Goal: Task Accomplishment & Management: Complete application form

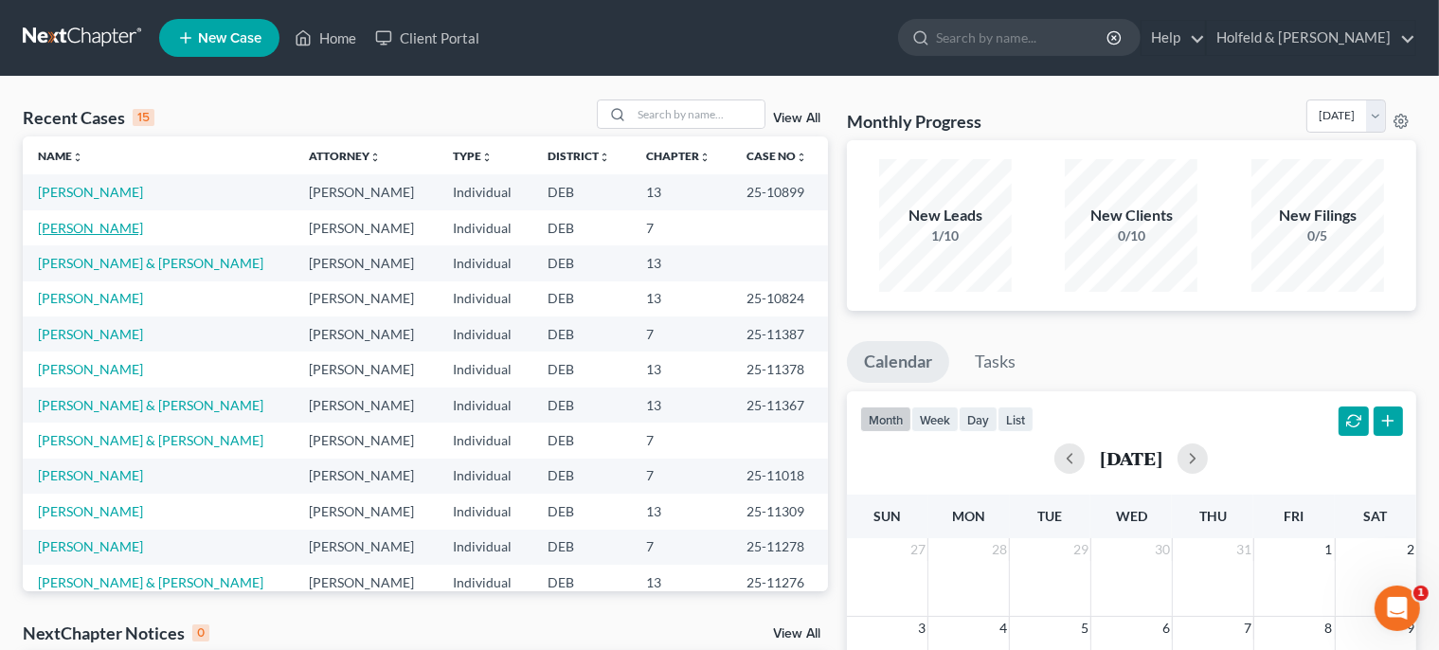
click at [92, 225] on link "[PERSON_NAME]" at bounding box center [90, 228] width 105 height 16
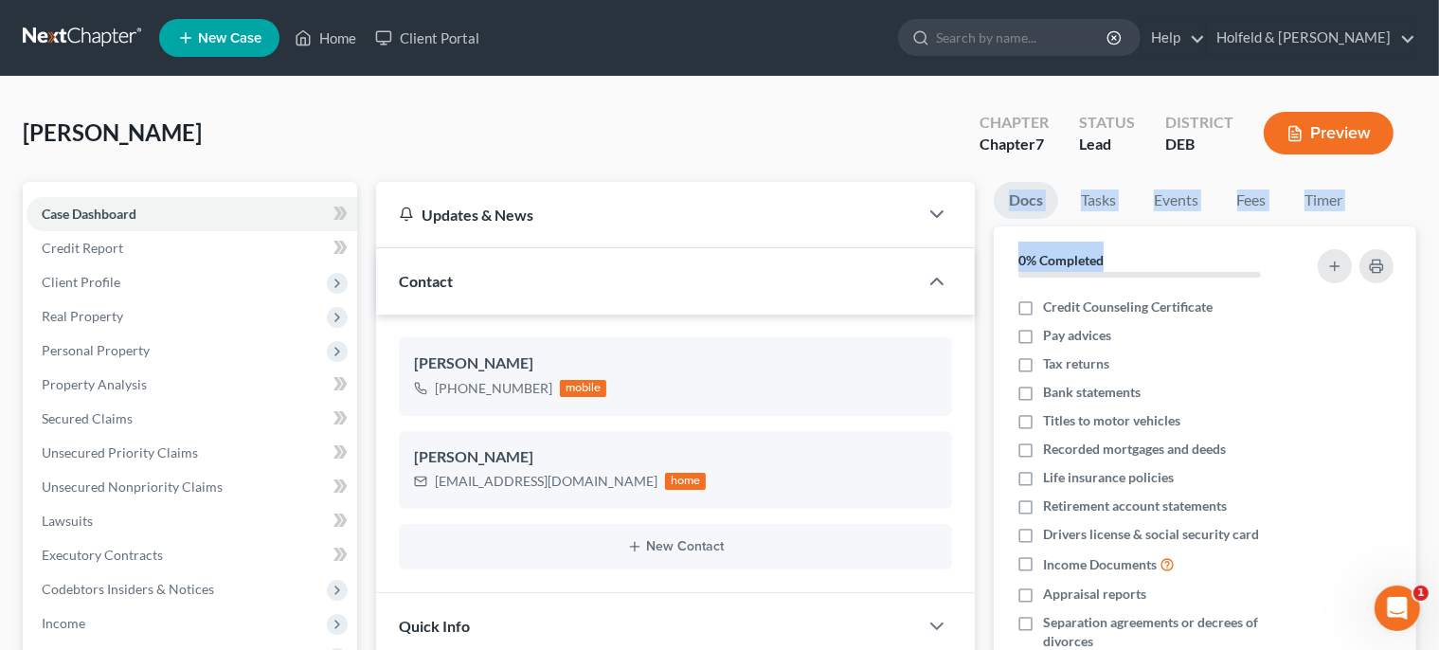
drag, startPoint x: 1426, startPoint y: 135, endPoint x: 1454, endPoint y: 252, distance: 120.9
click at [1439, 252] on html "Home New Case Client Portal Holfeld & [PERSON_NAME] [EMAIL_ADDRESS][DOMAIN_NAME…" at bounding box center [719, 577] width 1439 height 1155
click at [865, 121] on div "[PERSON_NAME] Upgraded Chapter Chapter 7 Status Lead District DEB Preview" at bounding box center [720, 140] width 1394 height 82
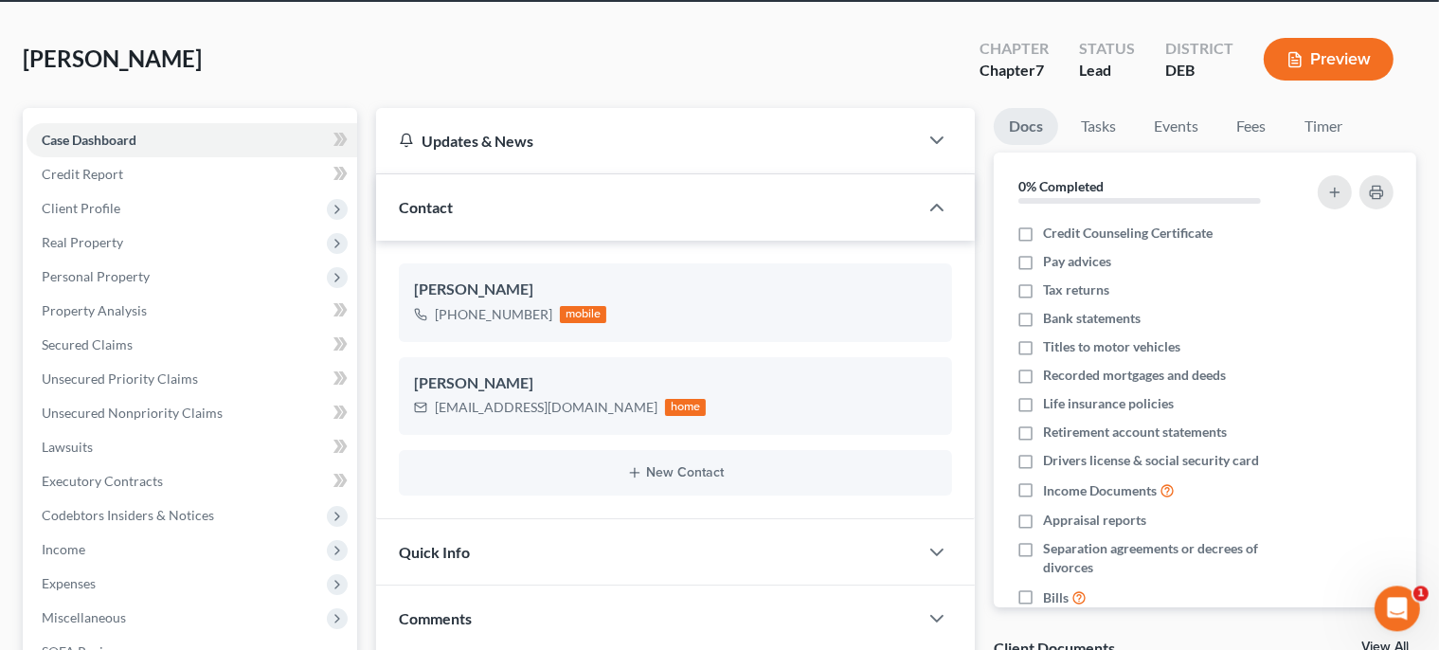
scroll to position [351, 0]
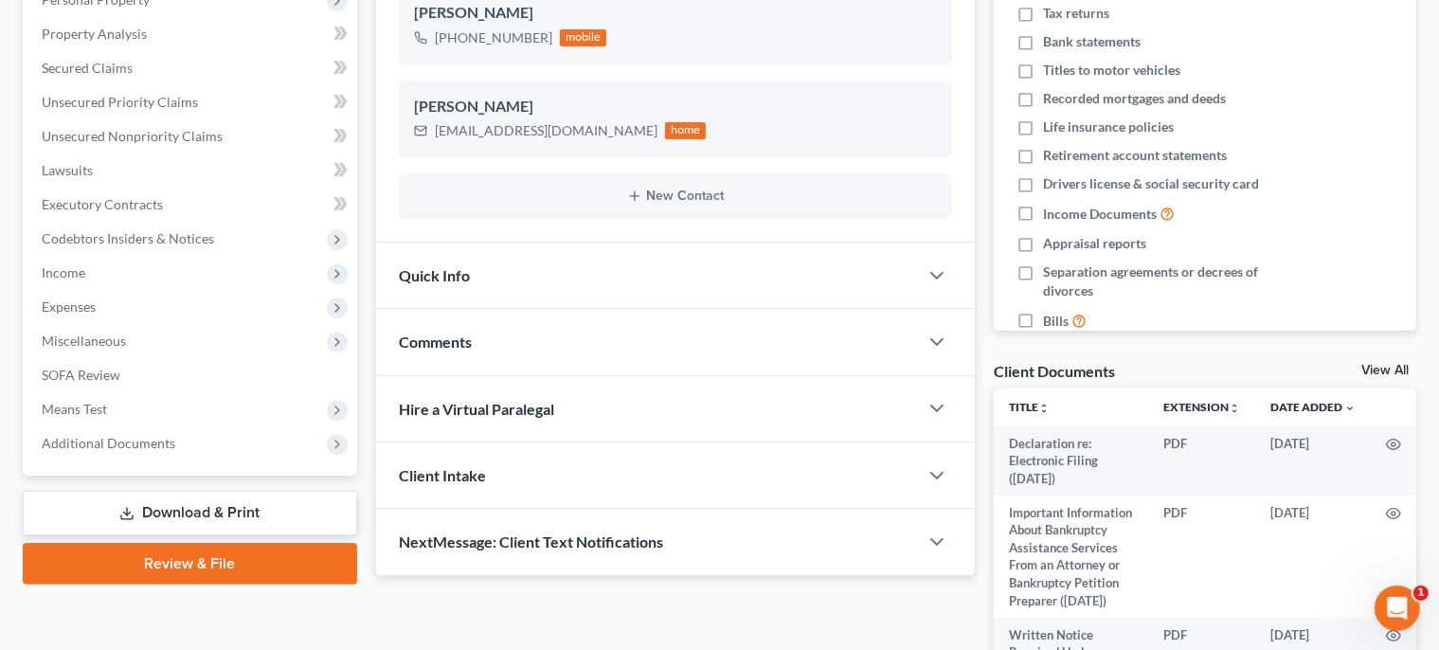
click at [245, 572] on link "Review & File" at bounding box center [190, 564] width 334 height 42
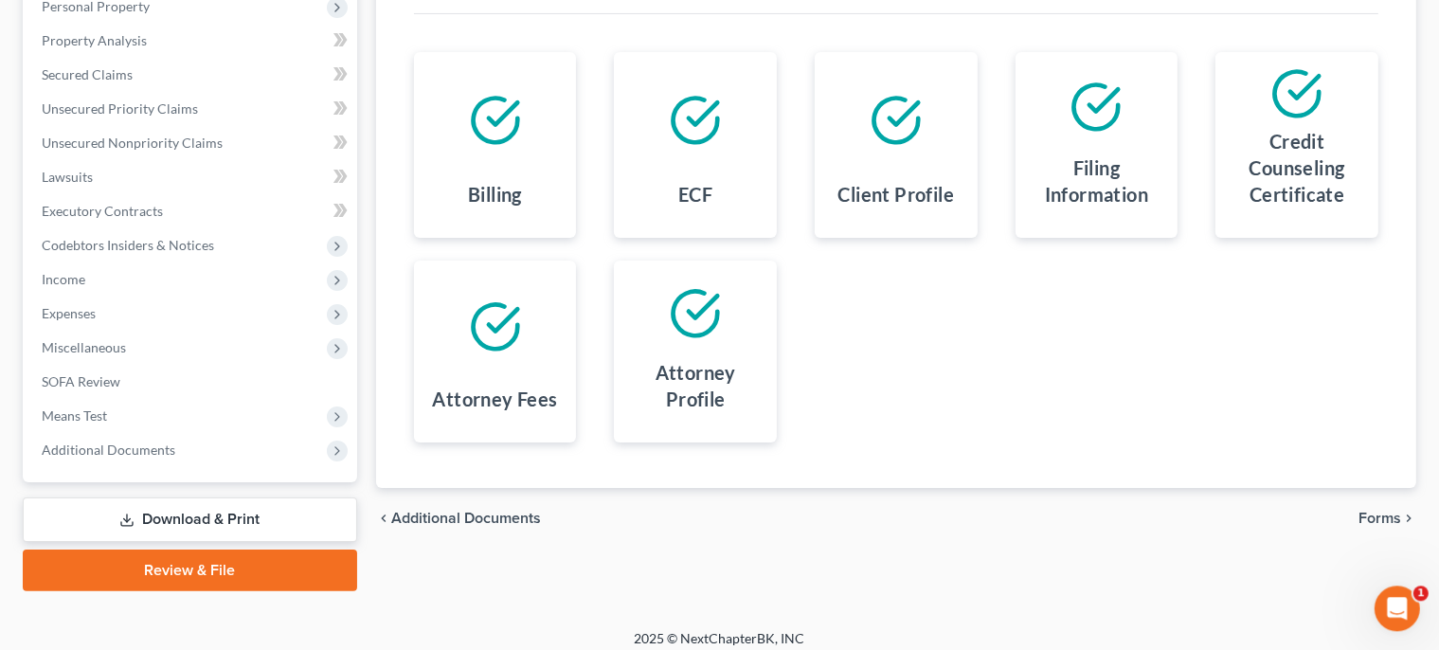
scroll to position [355, 0]
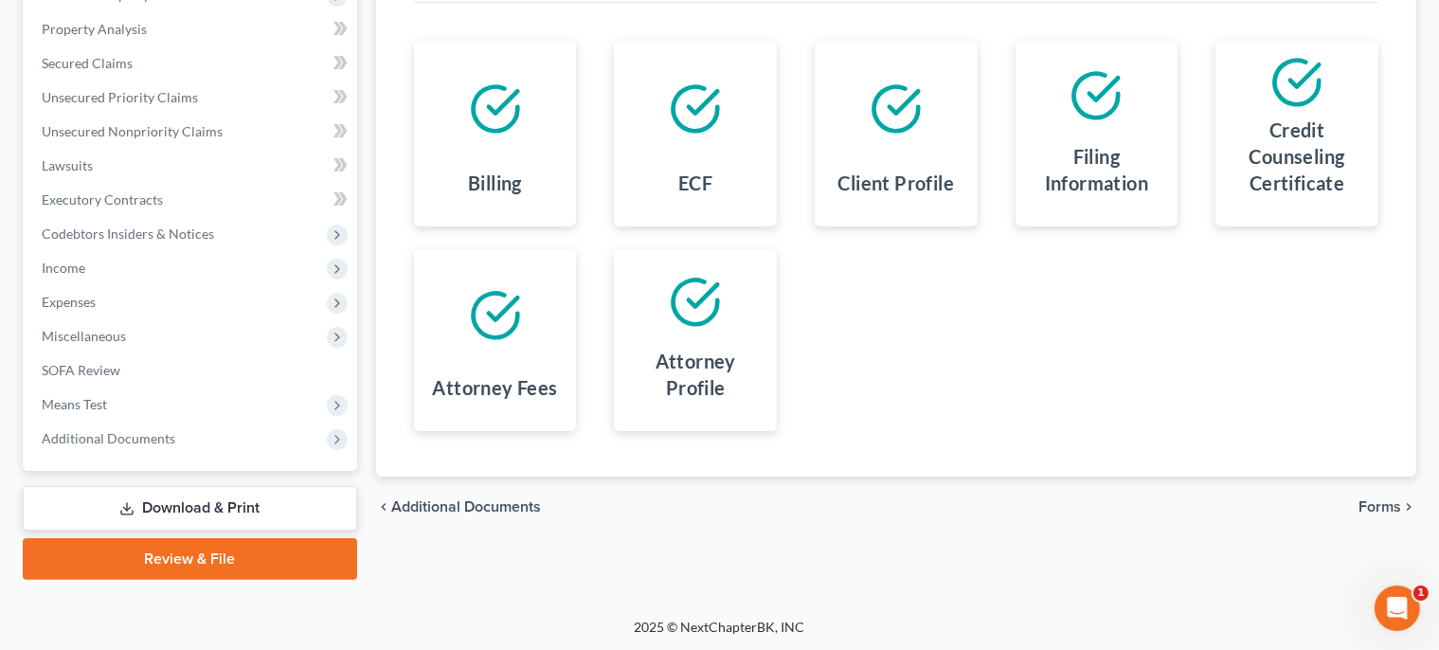
click at [1380, 505] on span "Forms" at bounding box center [1380, 506] width 43 height 15
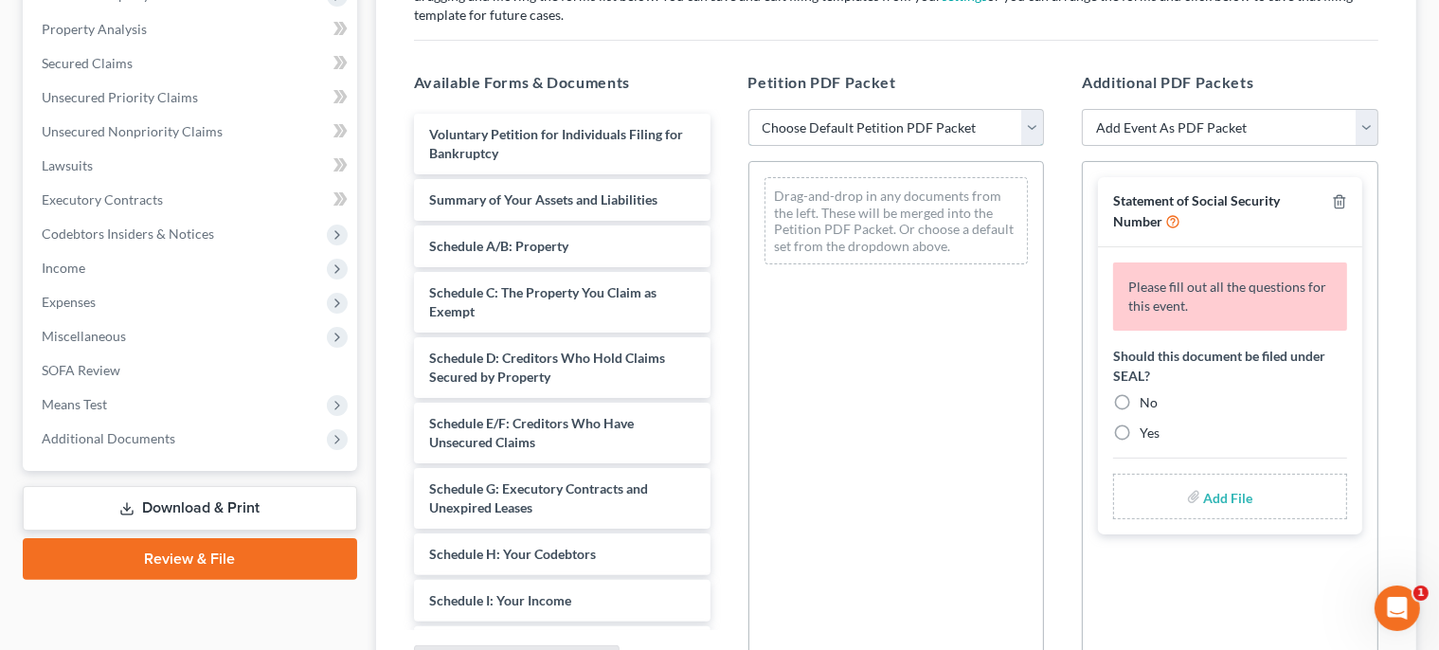
click at [748, 109] on select "Choose Default Petition PDF Packet Complete Bankruptcy Petition (all forms and …" at bounding box center [896, 128] width 297 height 38
select select "0"
click option "Complete Bankruptcy Petition (all forms and schedules)" at bounding box center [0, 0] width 0 height 0
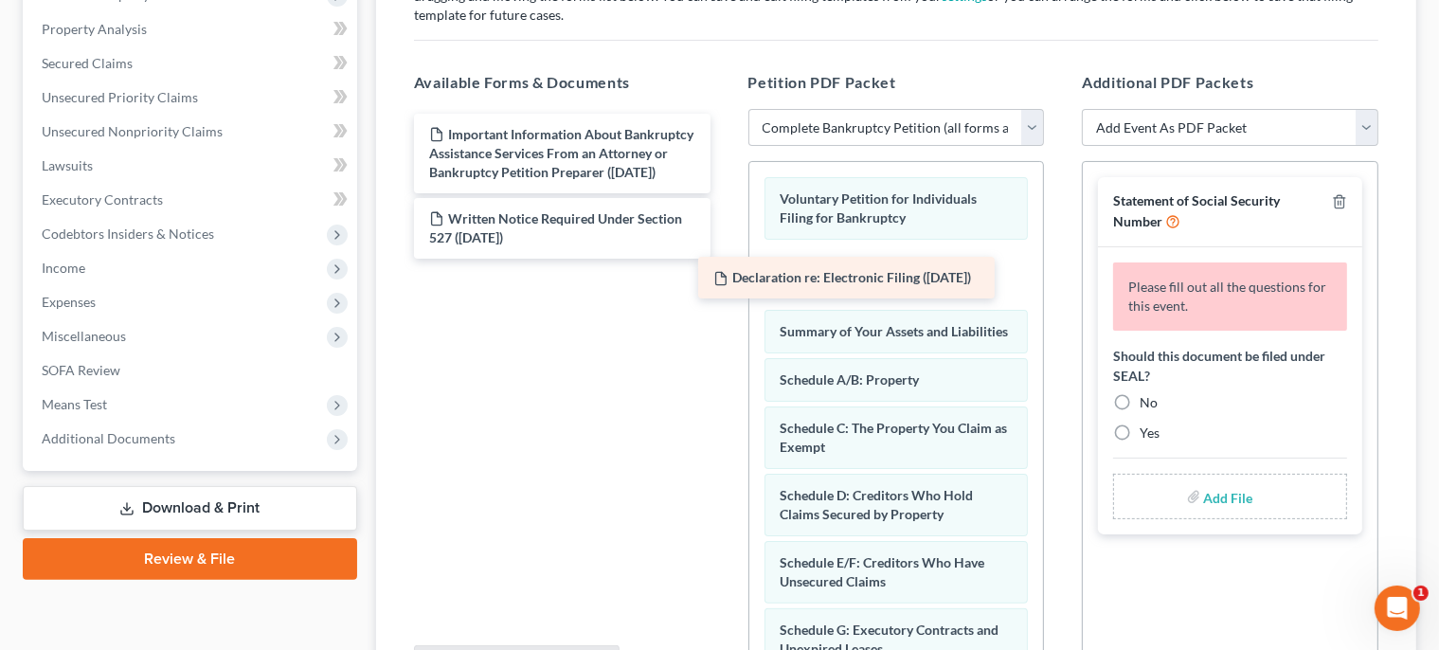
drag, startPoint x: 663, startPoint y: 135, endPoint x: 948, endPoint y: 280, distance: 320.3
click at [726, 259] on div "Declaration re: Electronic Filing ([DATE]) Declaration re: Electronic Filing ([…" at bounding box center [562, 186] width 327 height 145
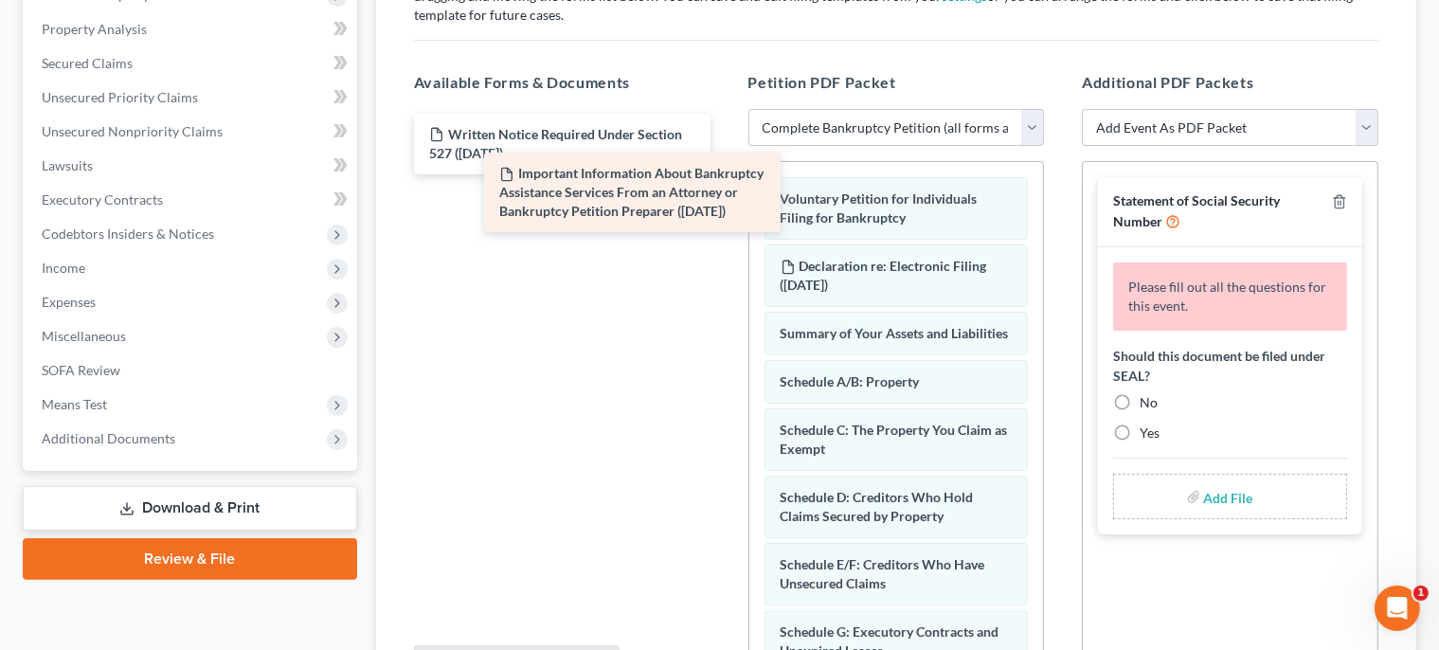
drag, startPoint x: 561, startPoint y: 154, endPoint x: 640, endPoint y: 194, distance: 89.0
click at [640, 194] on div "Important Information About Bankruptcy Assistance Services From an Attorney or …" at bounding box center [562, 186] width 327 height 145
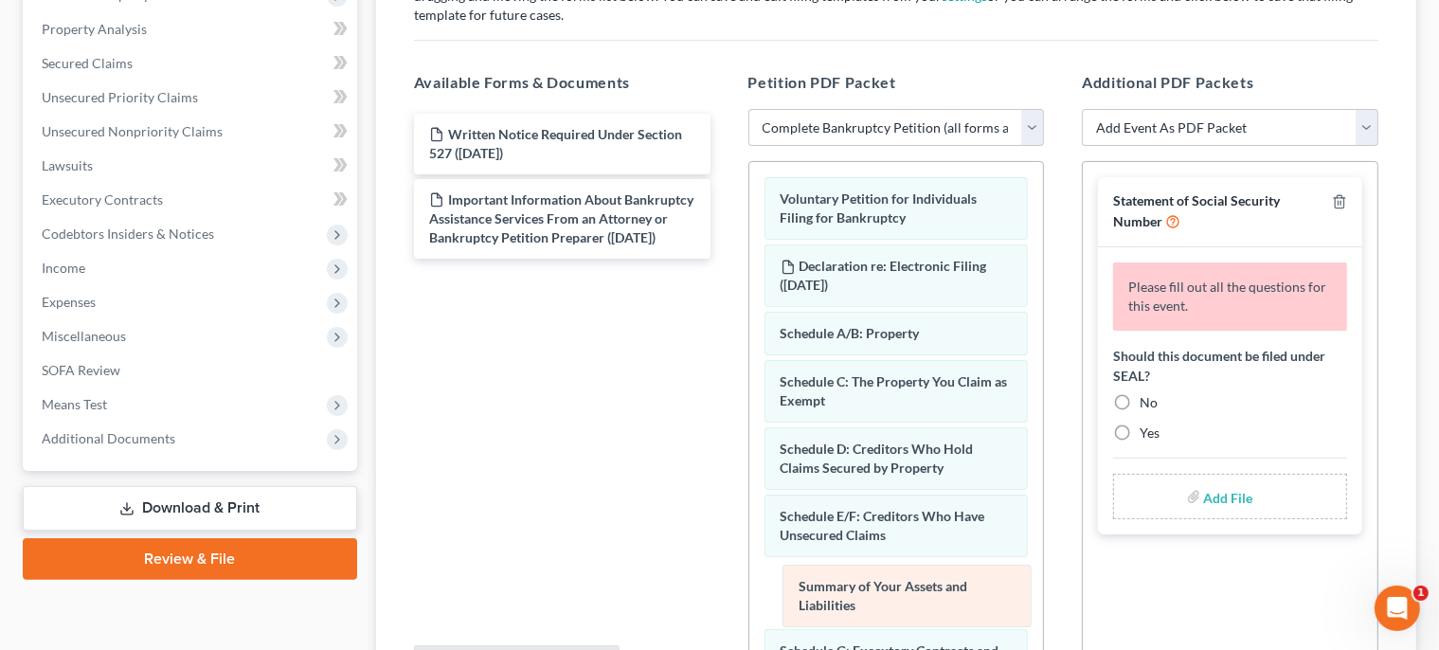
drag, startPoint x: 930, startPoint y: 344, endPoint x: 946, endPoint y: 620, distance: 276.1
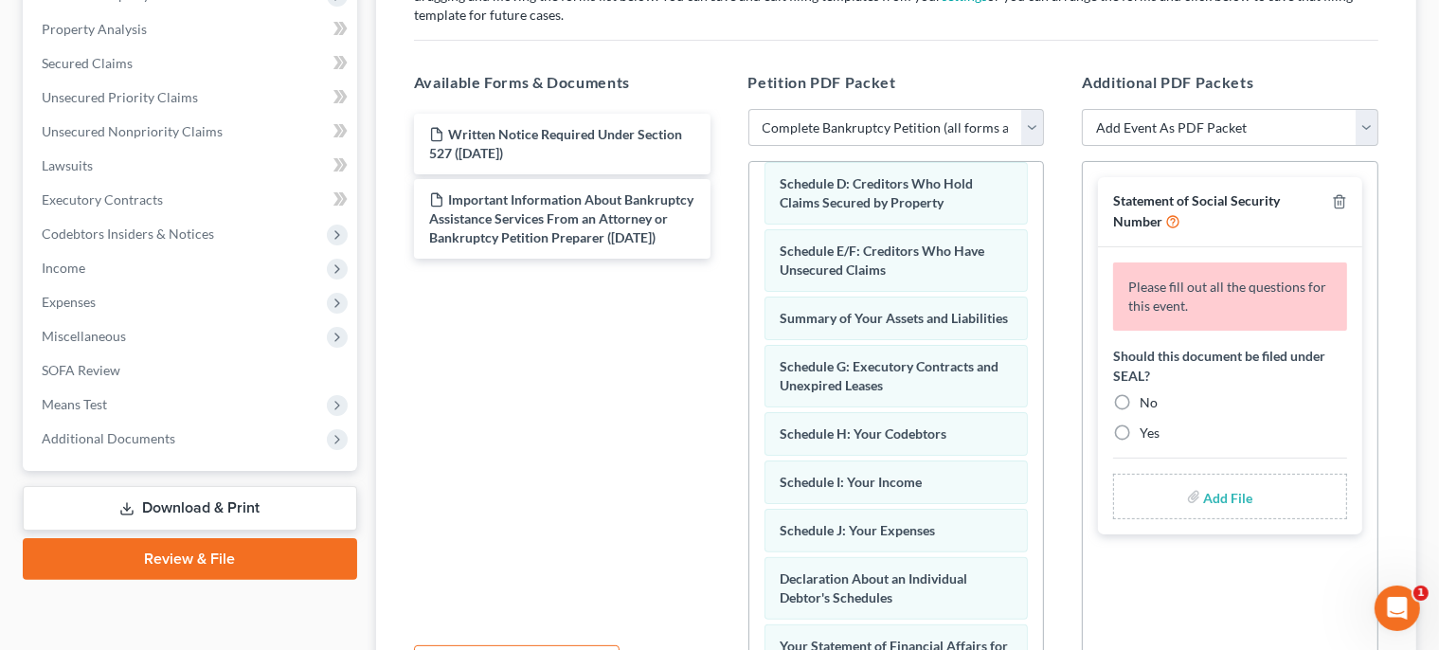
scroll to position [286, 0]
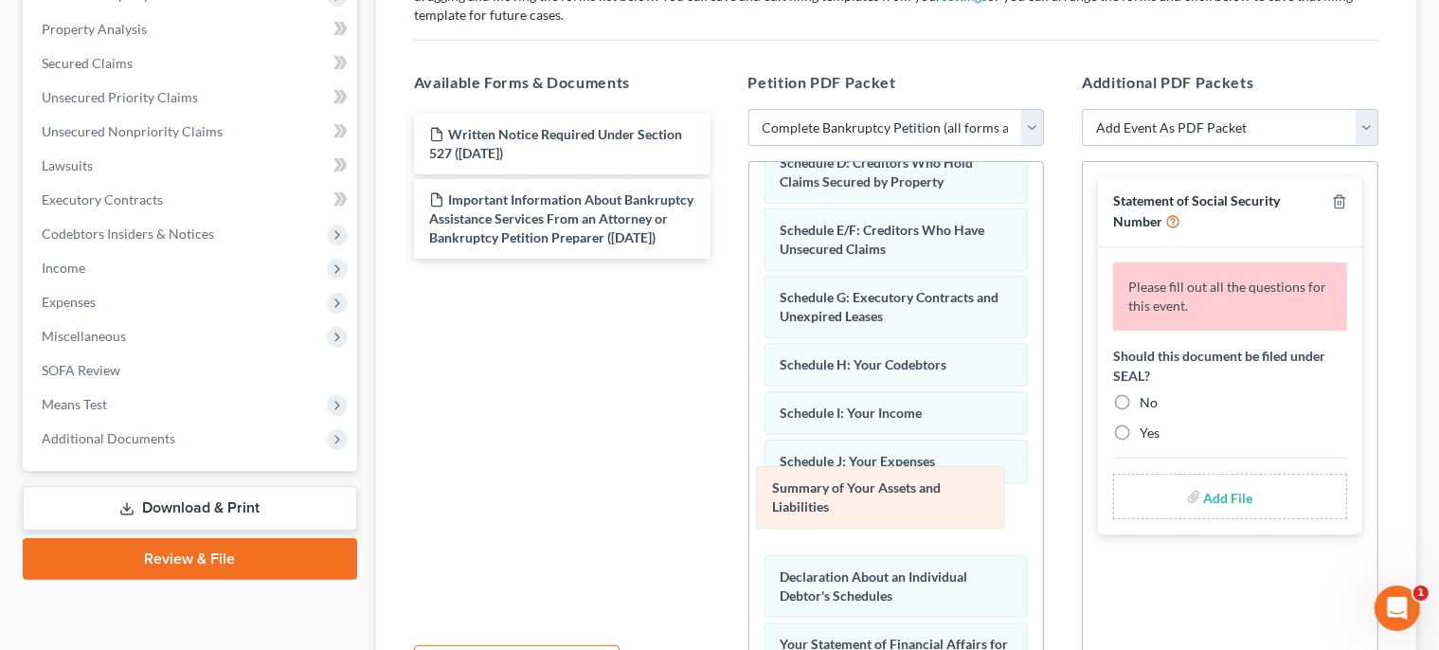
drag, startPoint x: 1001, startPoint y: 305, endPoint x: 993, endPoint y: 502, distance: 197.2
click at [993, 502] on div "Summary of Your Assets and Liabilities Voluntary Petition for Individuals Filin…" at bounding box center [896, 517] width 295 height 1282
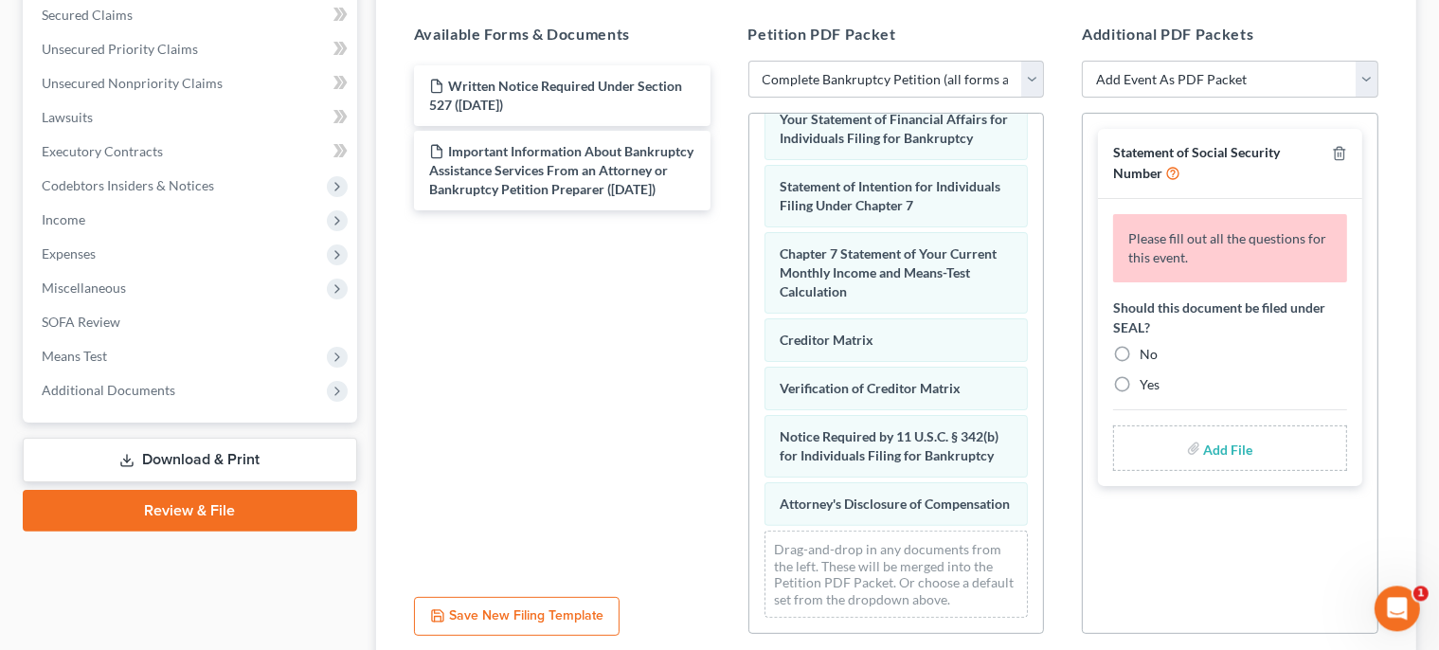
scroll to position [444, 0]
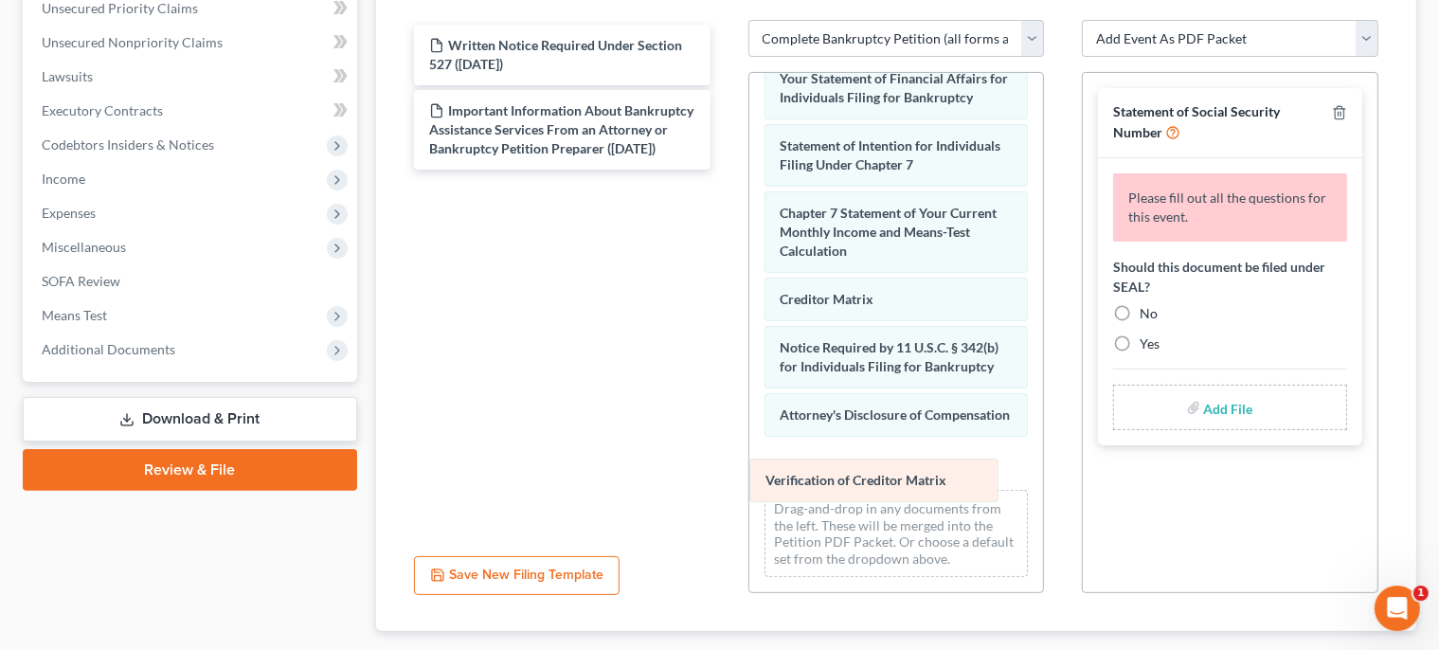
drag, startPoint x: 952, startPoint y: 377, endPoint x: 945, endPoint y: 490, distance: 113.0
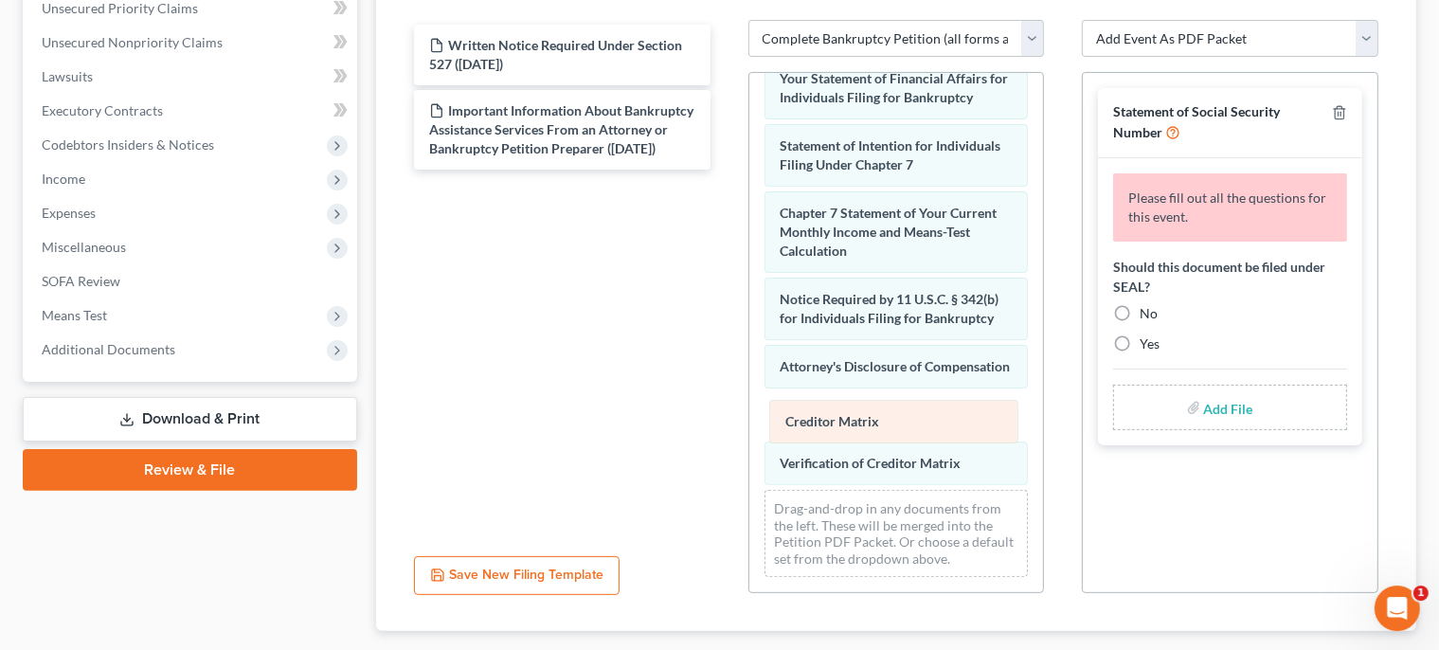
drag, startPoint x: 927, startPoint y: 262, endPoint x: 932, endPoint y: 422, distance: 159.3
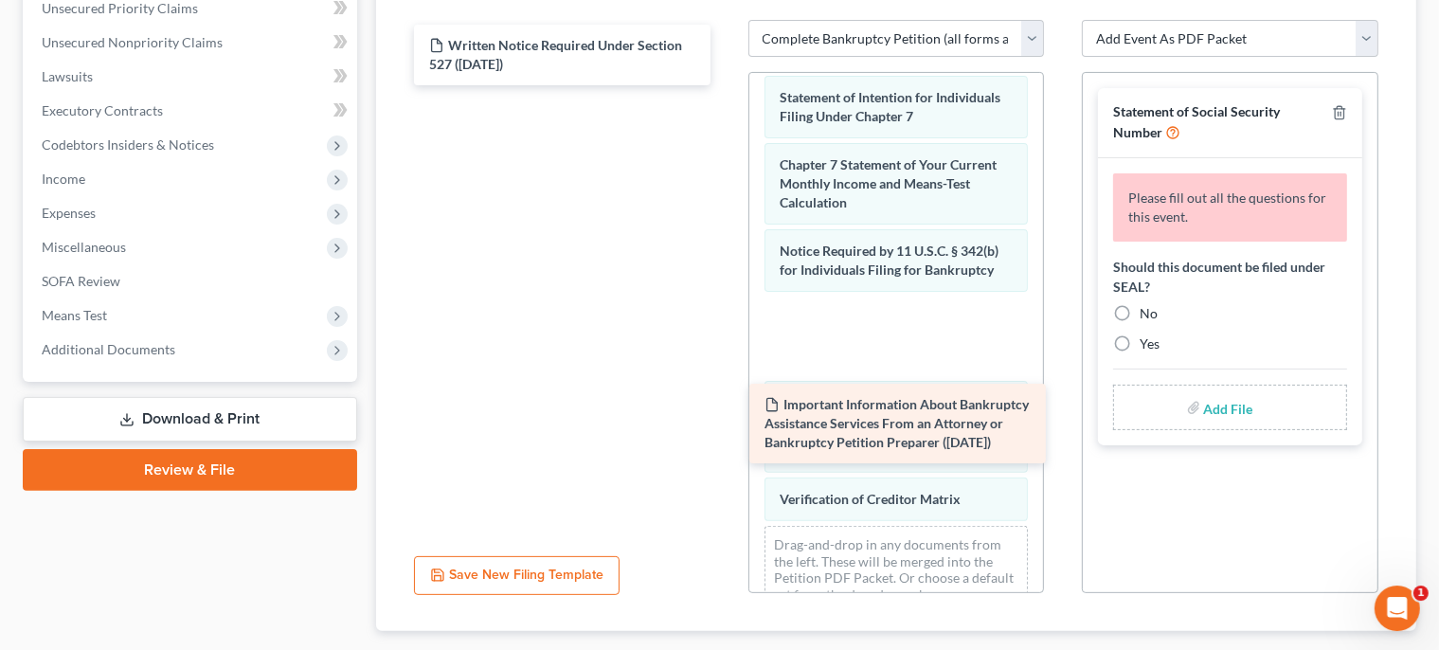
drag, startPoint x: 601, startPoint y: 125, endPoint x: 924, endPoint y: 406, distance: 428.4
click at [726, 85] on div "Important Information About Bankruptcy Assistance Services From an Attorney or …" at bounding box center [562, 55] width 327 height 61
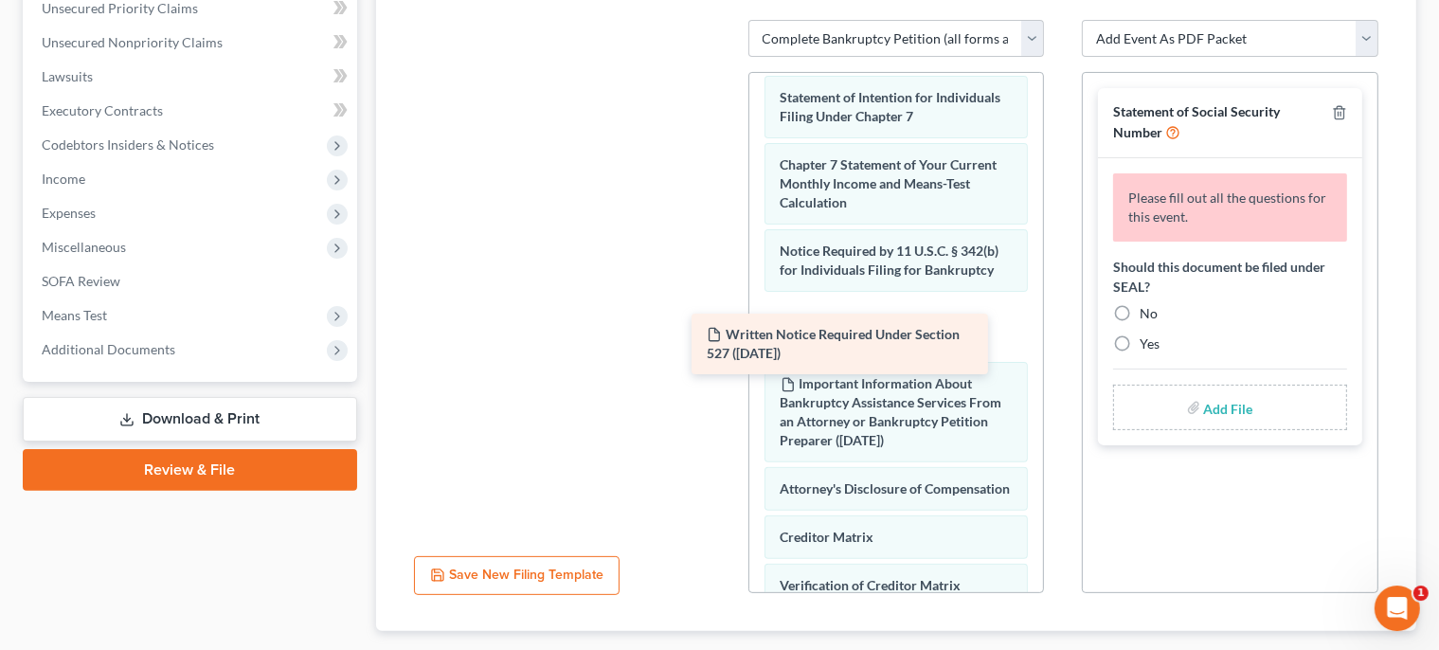
drag, startPoint x: 673, startPoint y: 56, endPoint x: 957, endPoint y: 354, distance: 412.1
click at [726, 20] on div "Written Notice Required Under Section 527 ([DATE]) Written Notice Required Unde…" at bounding box center [562, 20] width 327 height 0
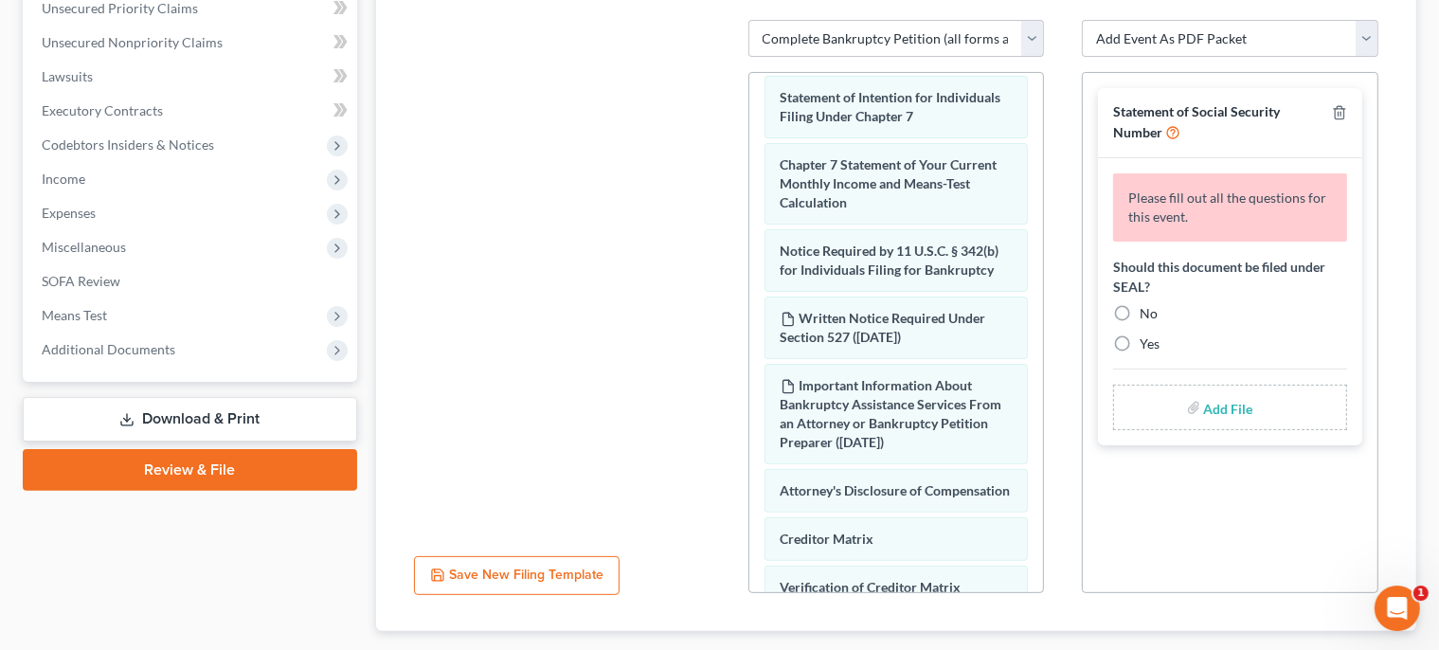
click at [1140, 309] on label "No" at bounding box center [1149, 313] width 18 height 19
click at [1147, 309] on input "No" at bounding box center [1153, 310] width 12 height 12
radio input "true"
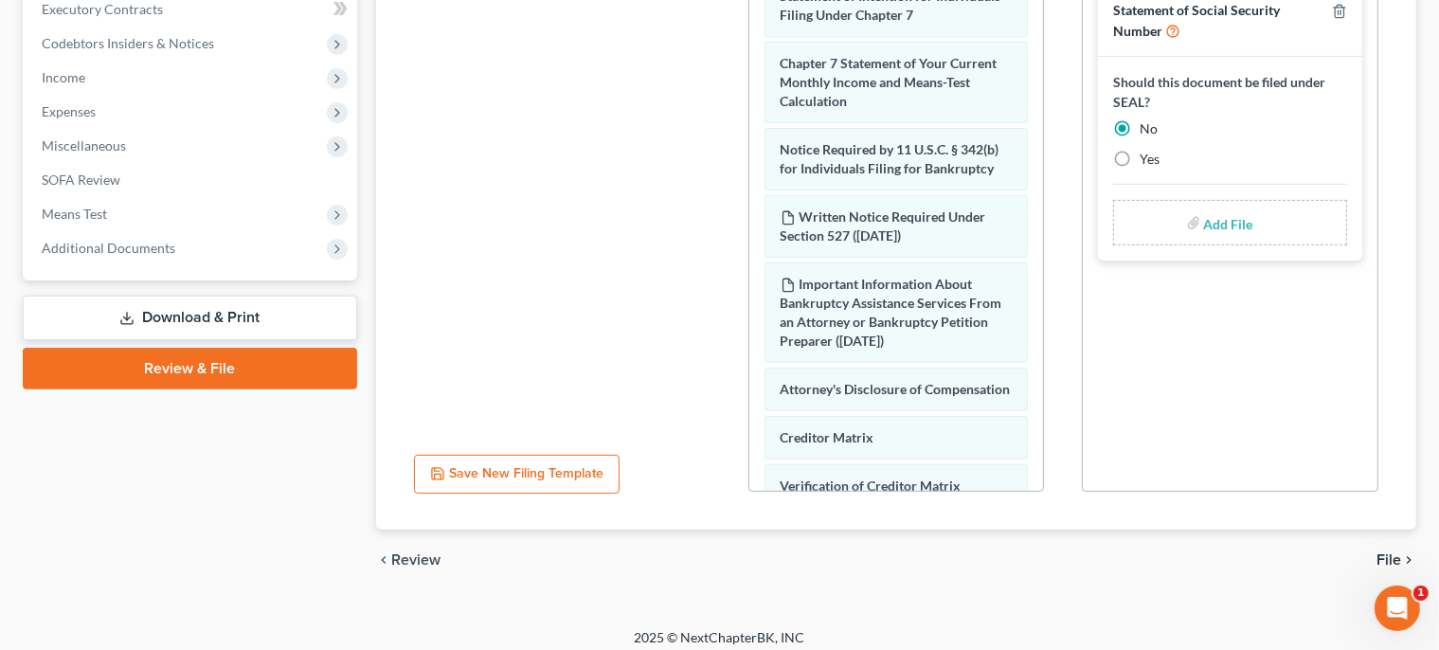
scroll to position [557, 0]
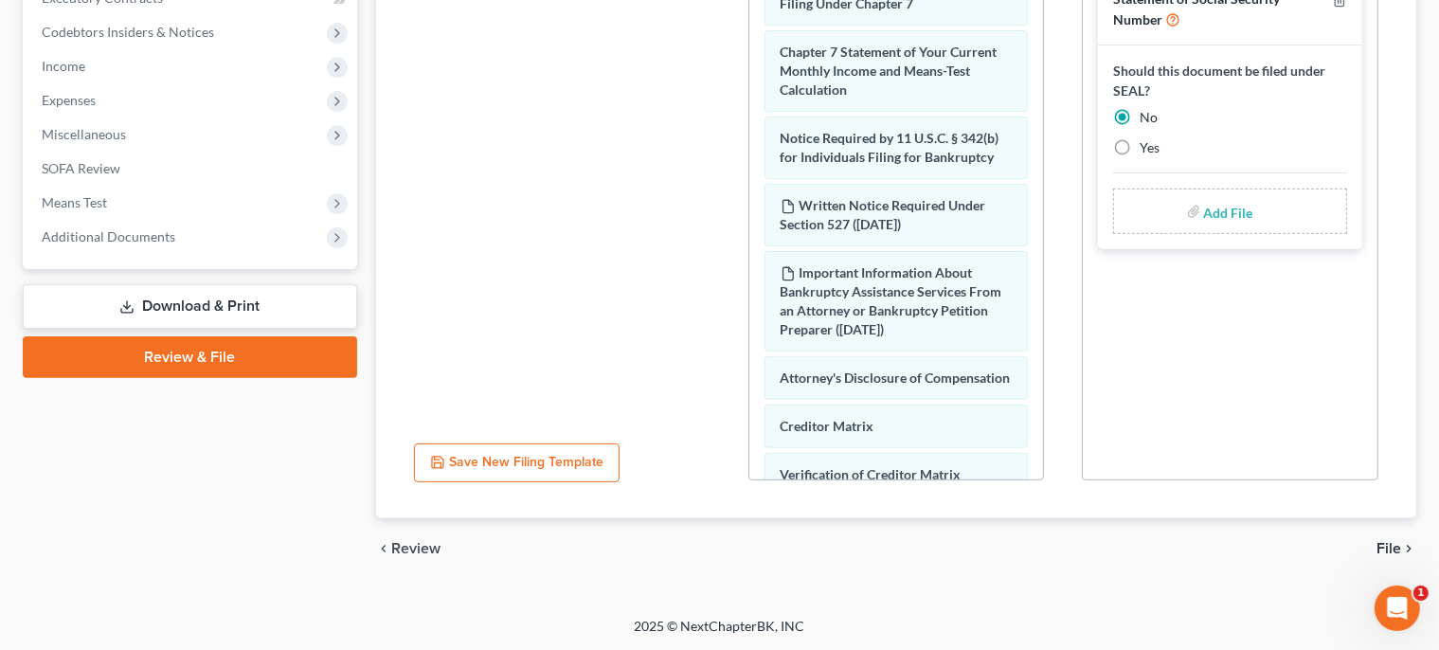
click at [1400, 543] on span "File" at bounding box center [1389, 548] width 25 height 15
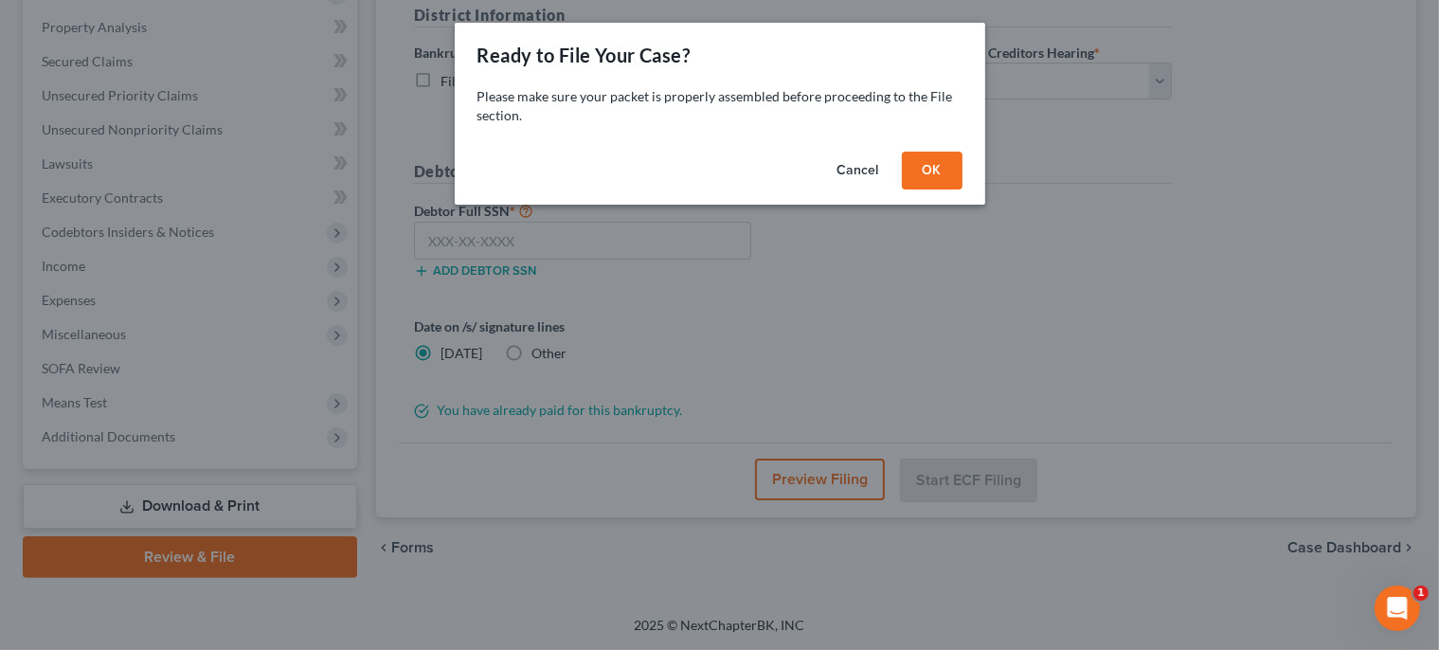
scroll to position [355, 0]
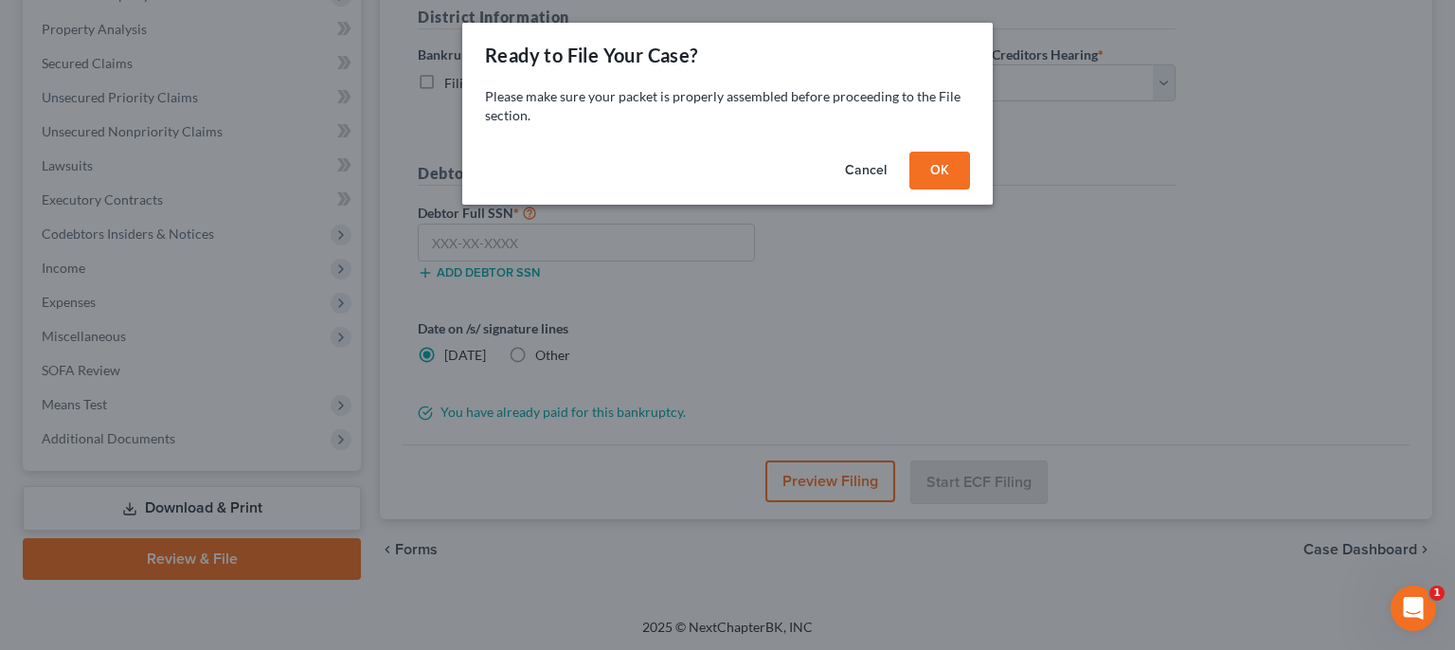
click at [946, 175] on button "OK" at bounding box center [940, 171] width 61 height 38
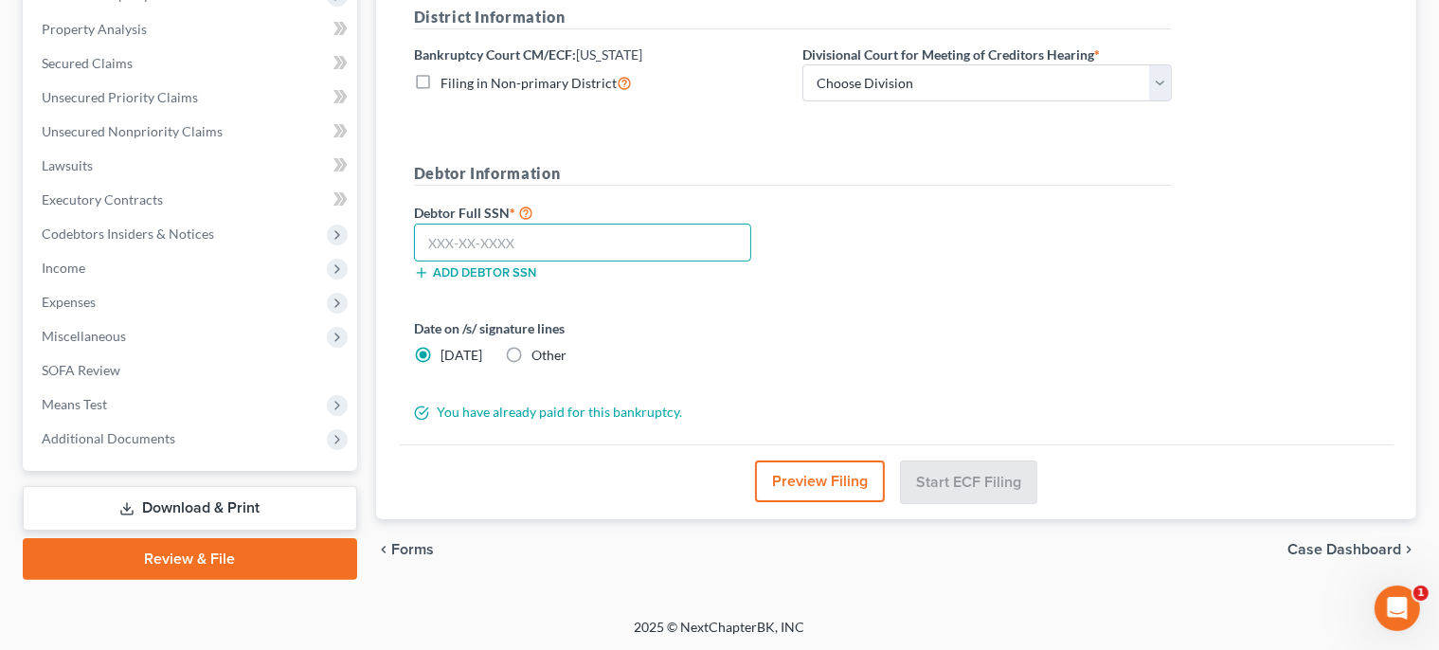
click at [551, 252] on input "text" at bounding box center [582, 243] width 337 height 38
type input "234-45-5245"
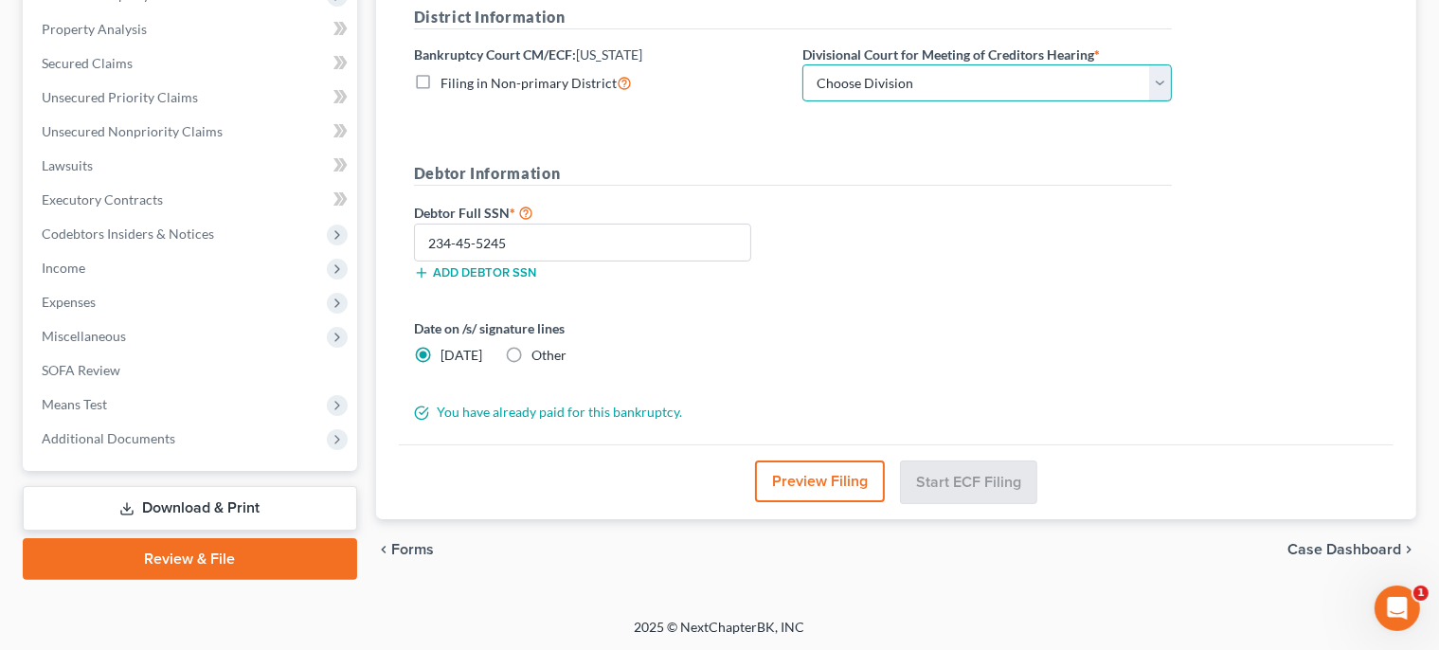
click at [802, 64] on select "Choose Division [GEOGRAPHIC_DATA]" at bounding box center [987, 83] width 370 height 38
select select "0"
click option "Wilmington" at bounding box center [0, 0] width 0 height 0
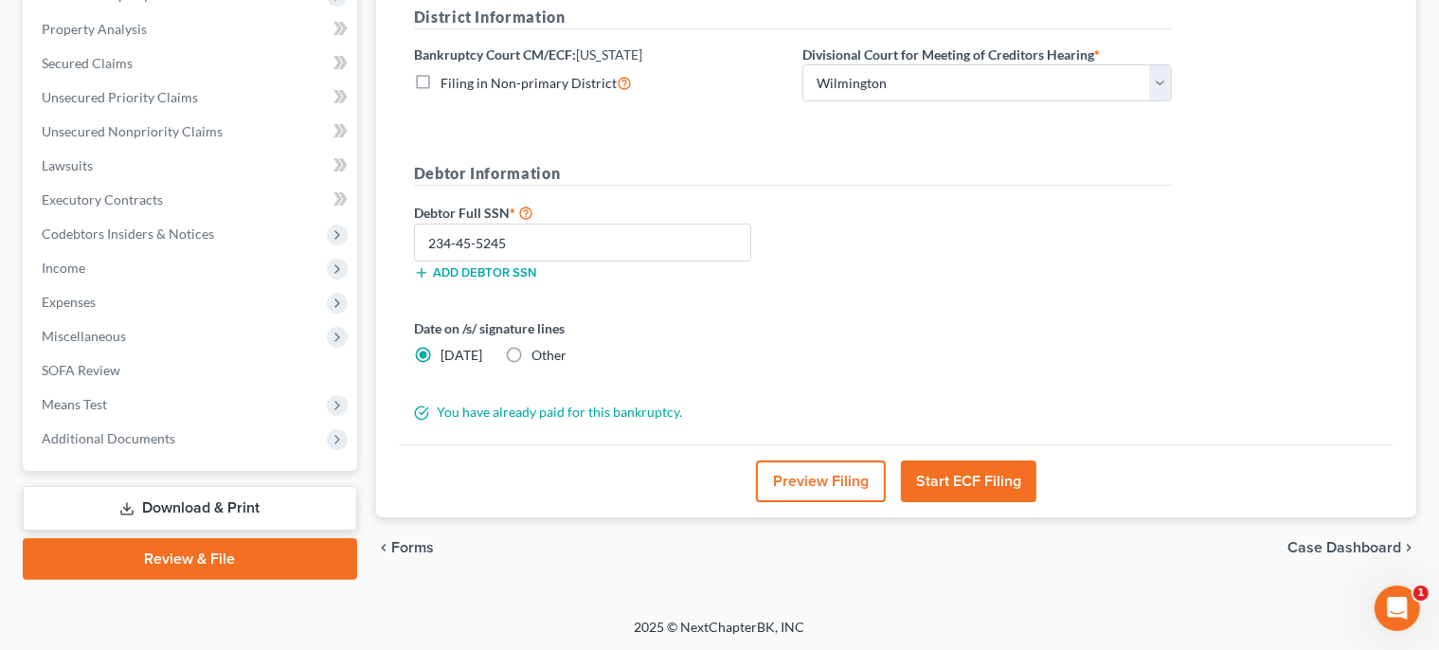
click at [991, 491] on button "Start ECF Filing" at bounding box center [968, 481] width 135 height 42
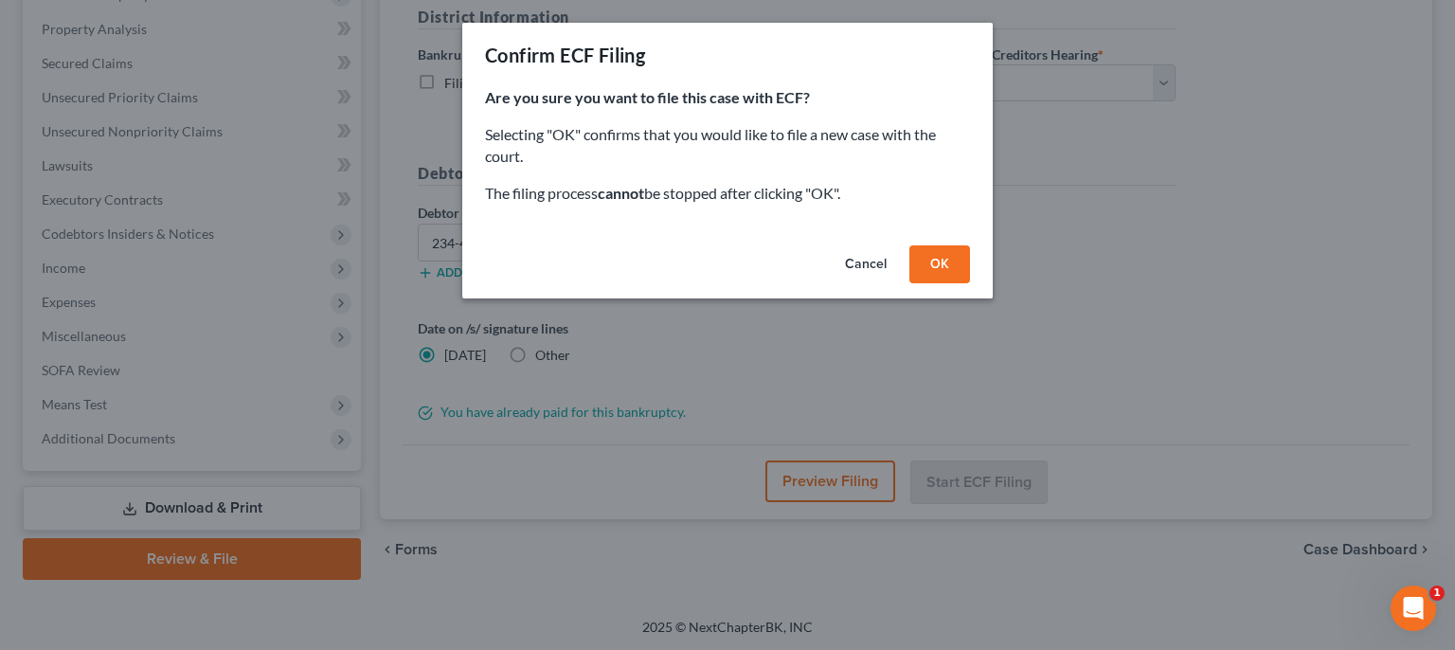
click at [941, 276] on button "OK" at bounding box center [940, 264] width 61 height 38
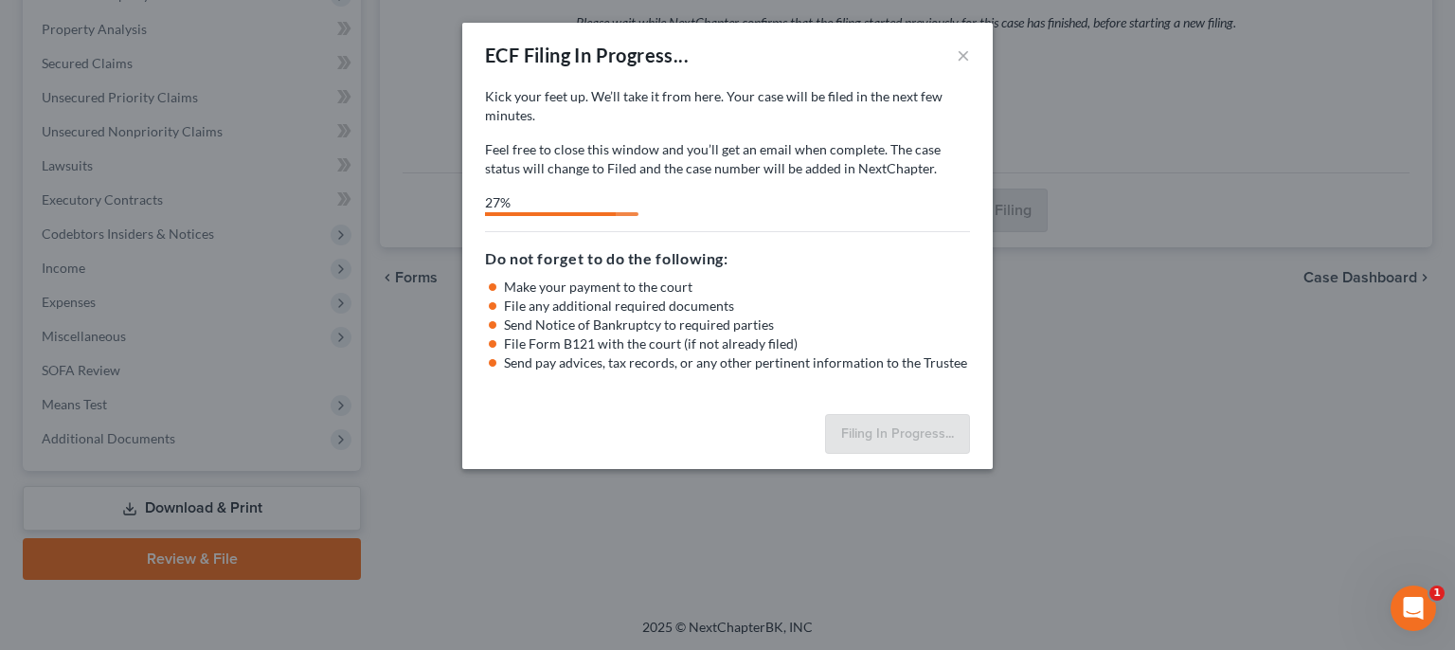
select select "0"
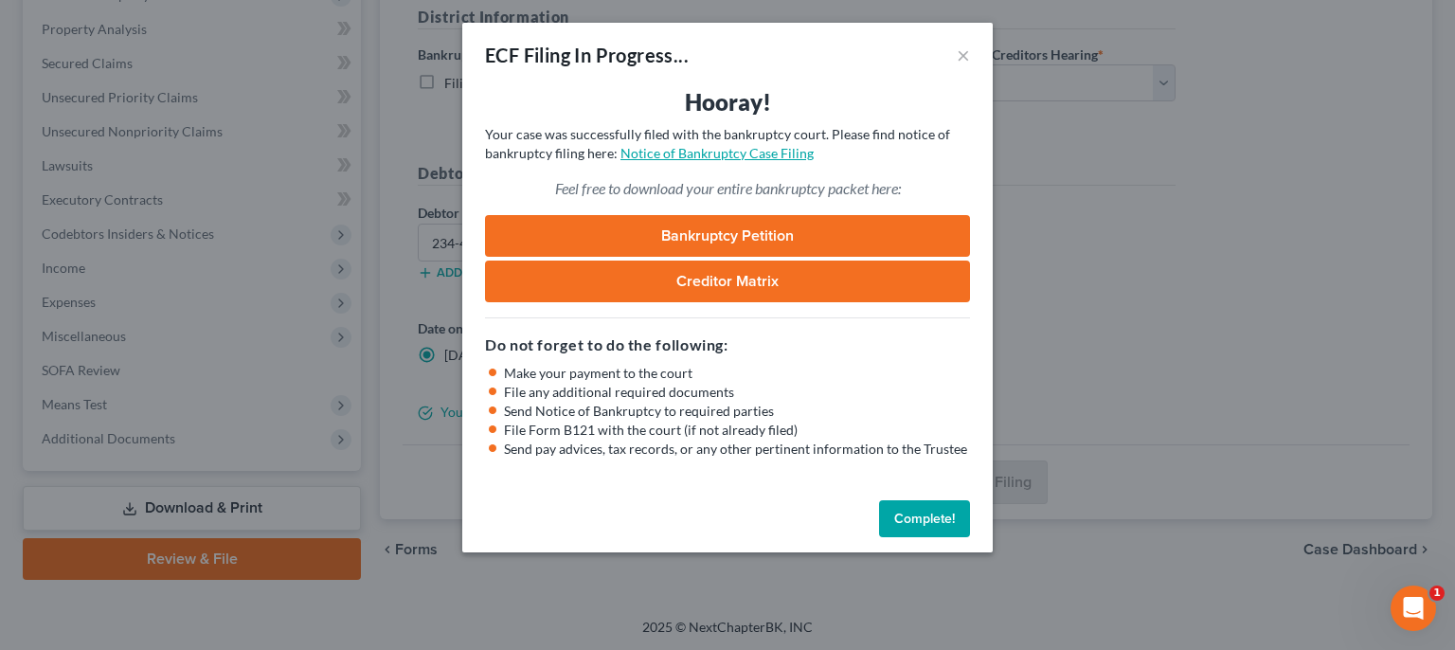
click at [734, 152] on link "Notice of Bankruptcy Case Filing" at bounding box center [717, 153] width 193 height 16
click at [930, 520] on button "Complete!" at bounding box center [924, 519] width 91 height 38
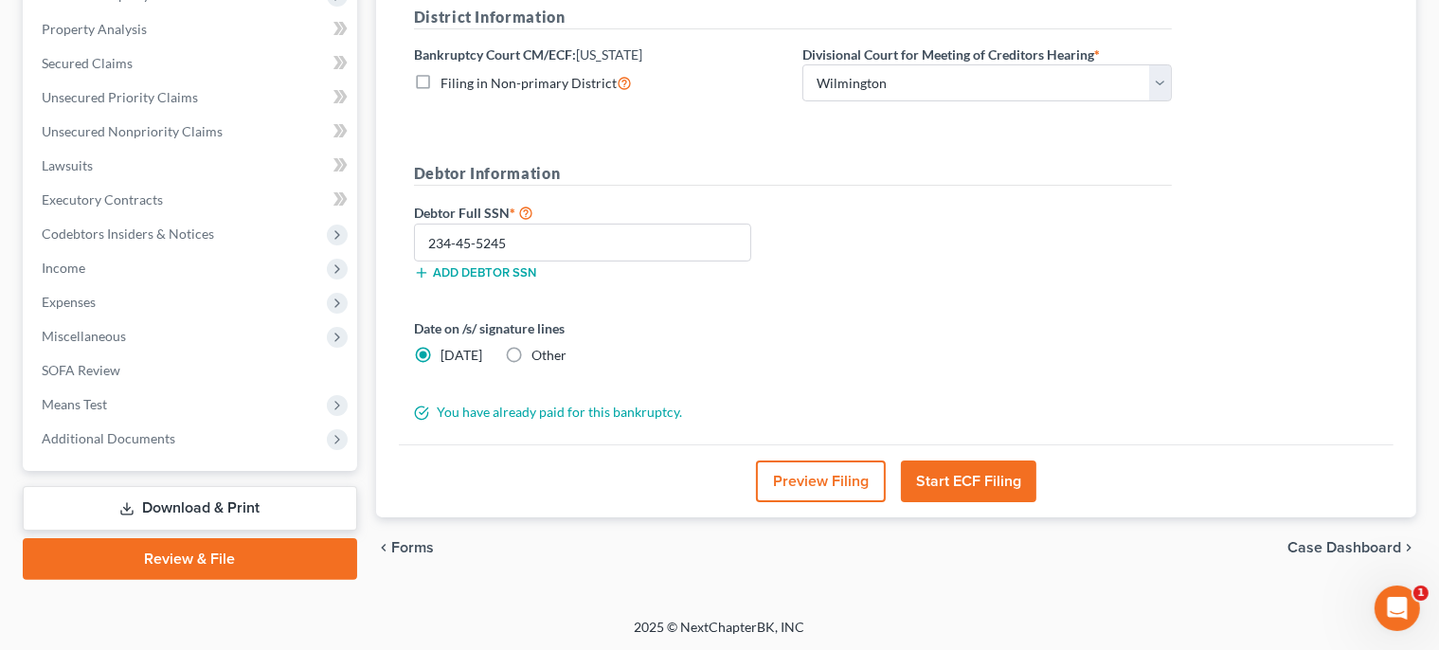
click at [193, 511] on link "Download & Print" at bounding box center [190, 508] width 334 height 45
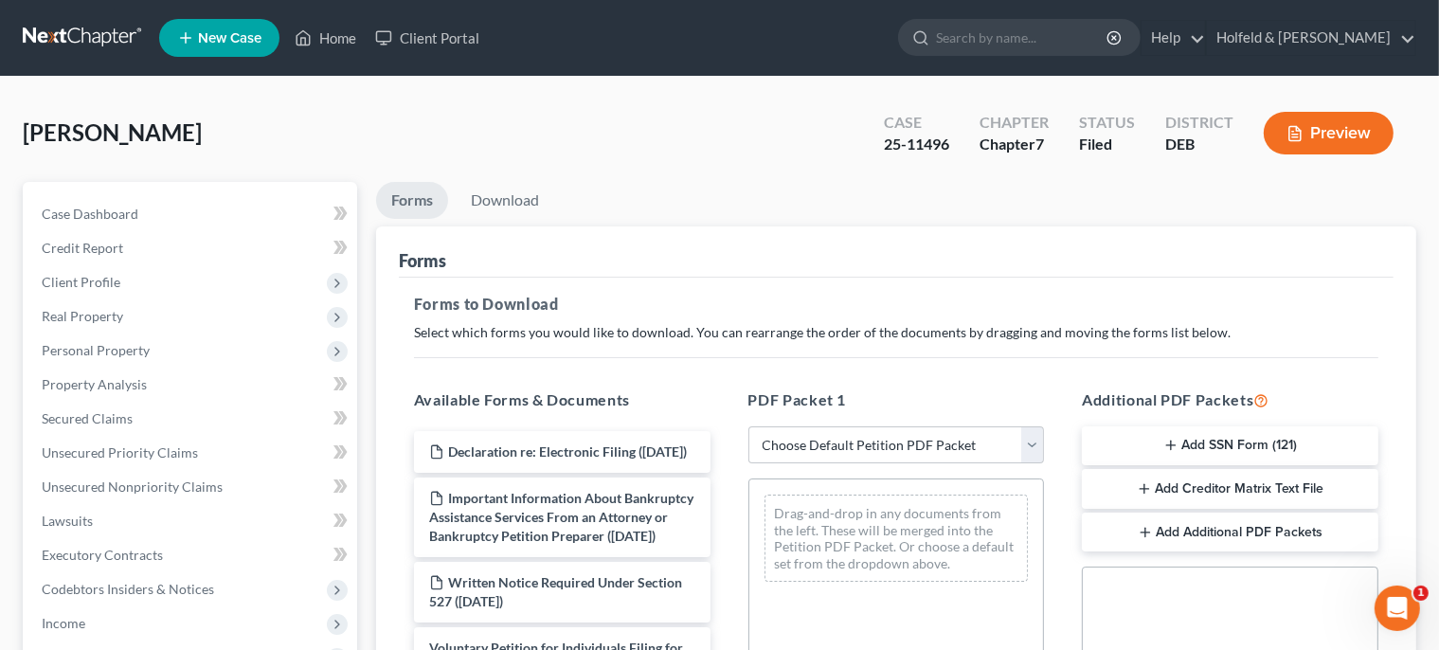
click at [1290, 442] on button "Add SSN Form (121)" at bounding box center [1230, 446] width 297 height 40
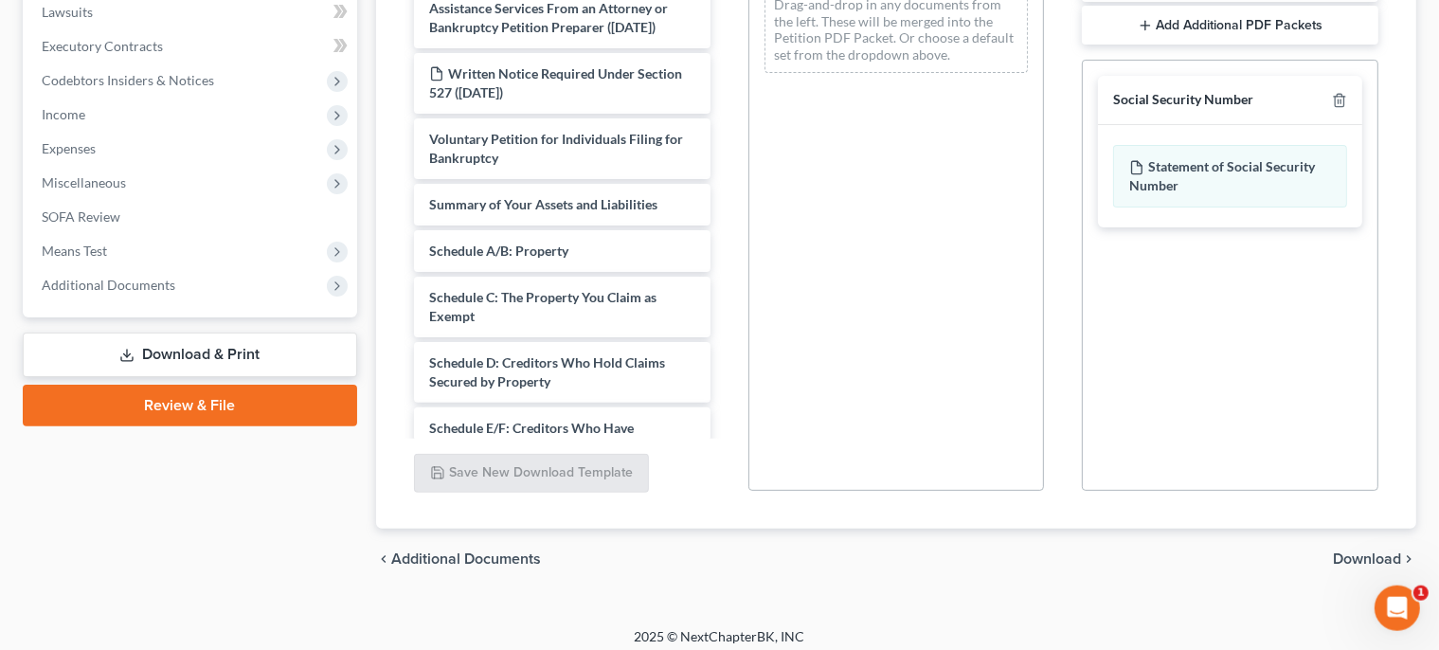
scroll to position [519, 0]
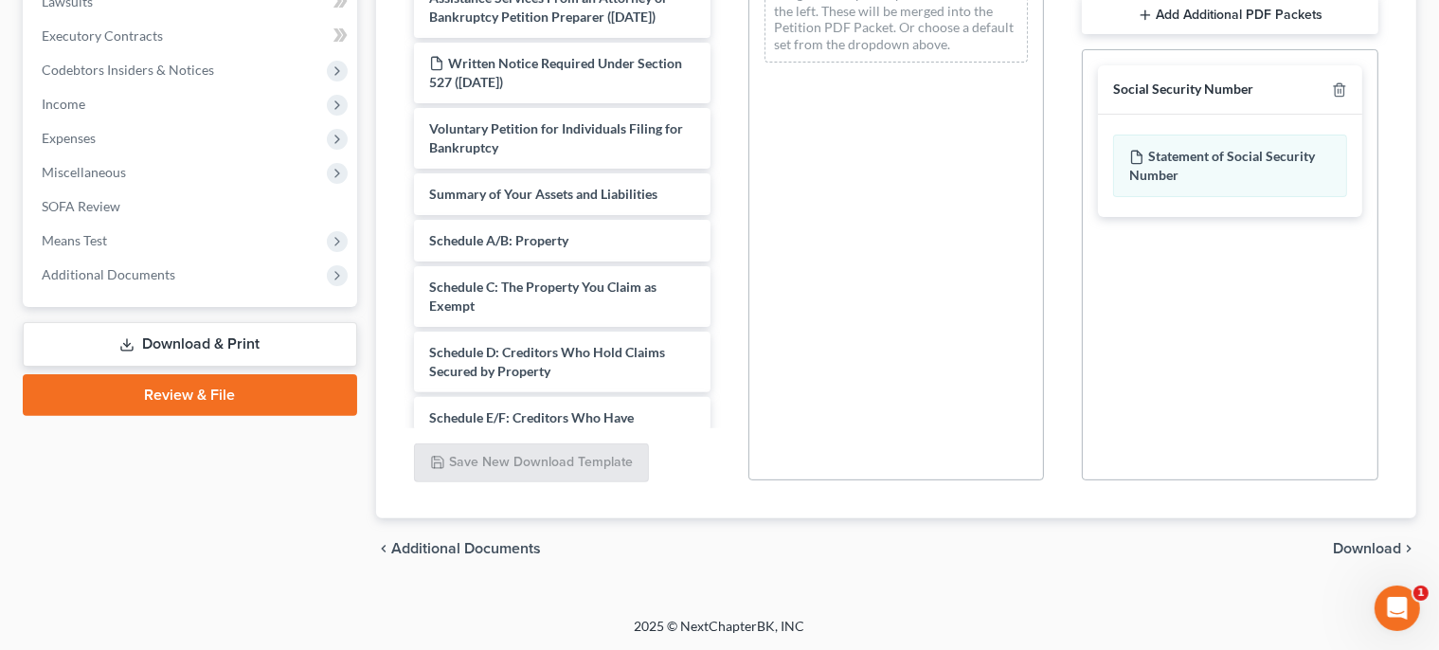
click at [1370, 552] on span "Download" at bounding box center [1367, 548] width 68 height 15
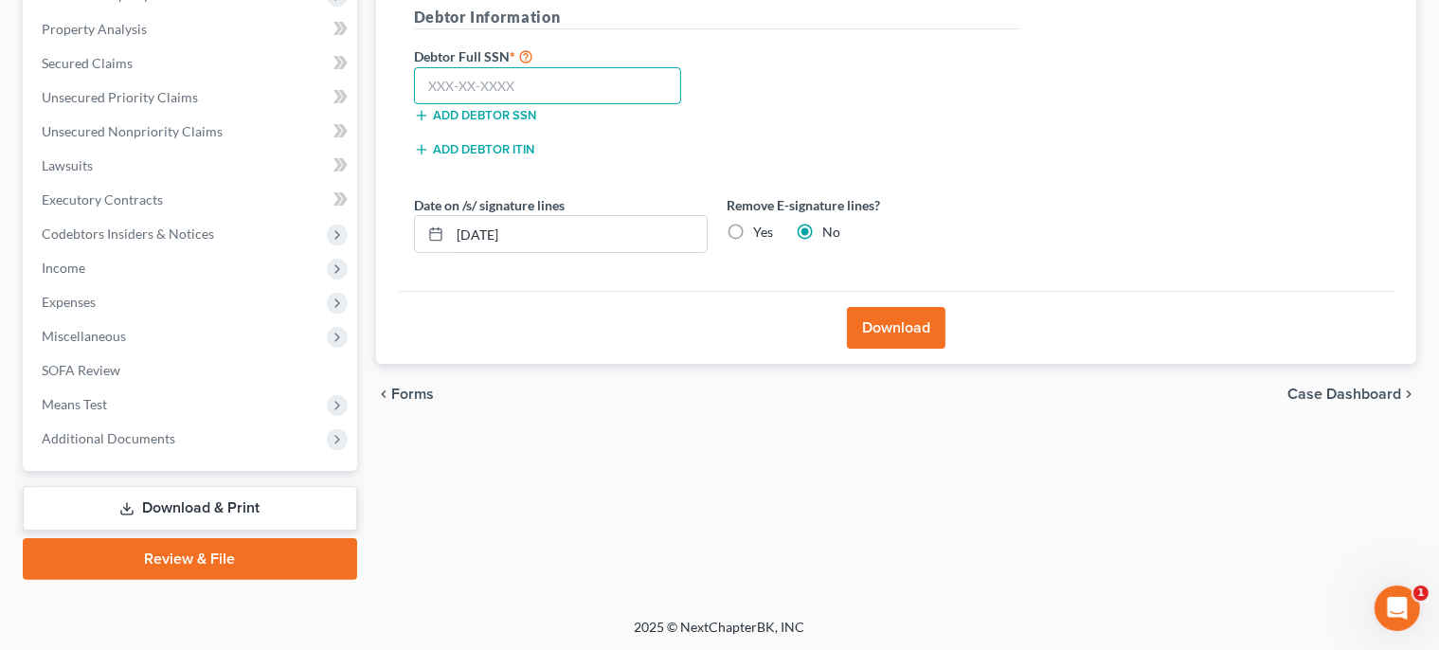
click at [563, 76] on input "text" at bounding box center [548, 86] width 268 height 38
type input "234-45-5245"
click at [919, 322] on button "Download" at bounding box center [896, 328] width 99 height 42
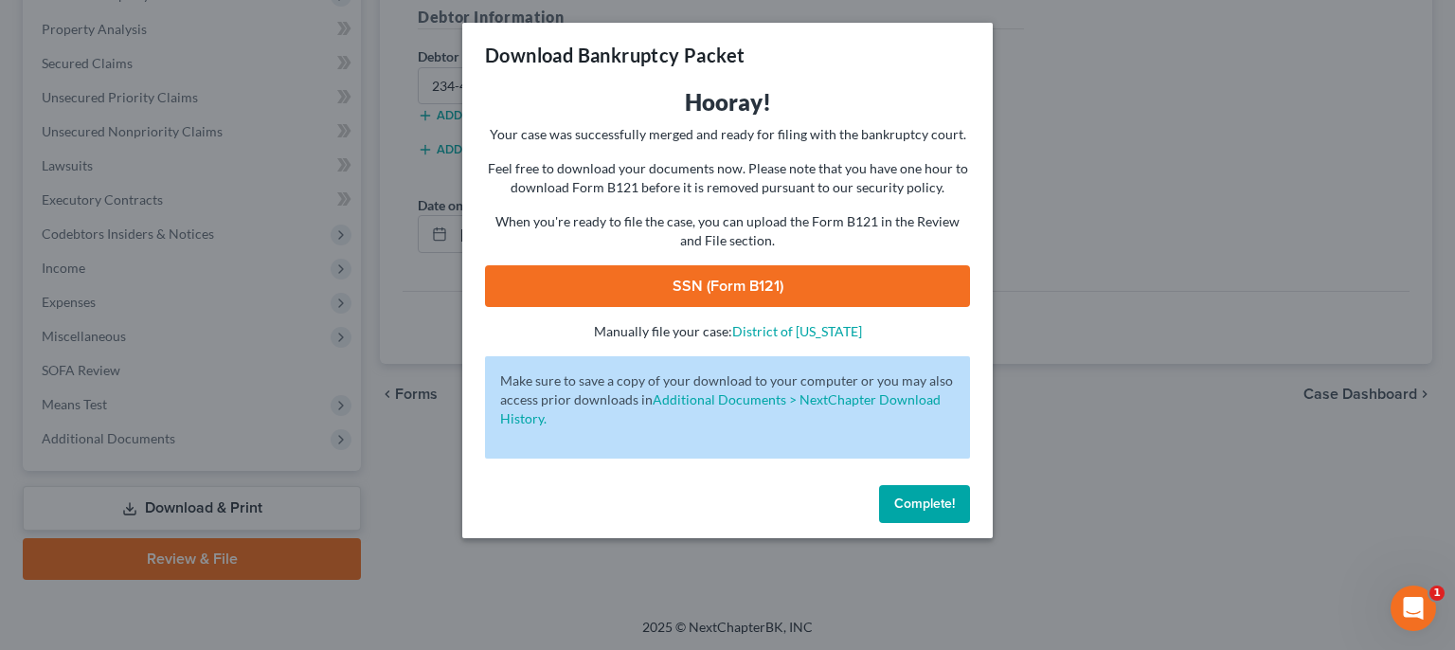
click at [712, 267] on link "SSN (Form B121)" at bounding box center [727, 286] width 485 height 42
